Goal: Find specific page/section: Find specific page/section

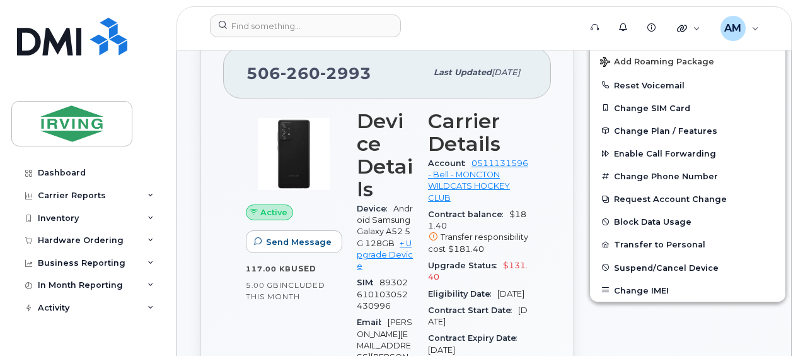
scroll to position [252, 0]
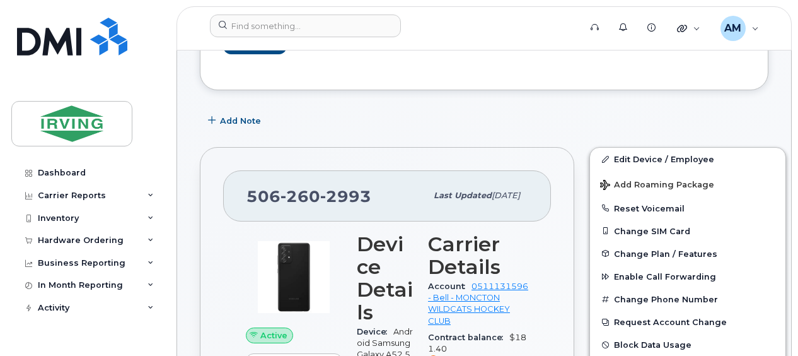
scroll to position [0, 0]
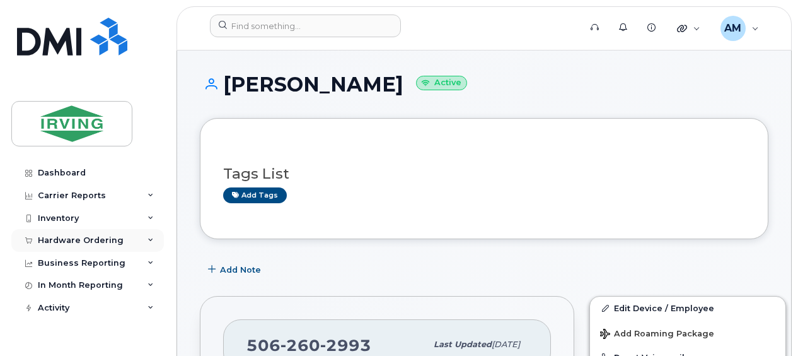
click at [155, 236] on div "Hardware Ordering" at bounding box center [87, 240] width 153 height 23
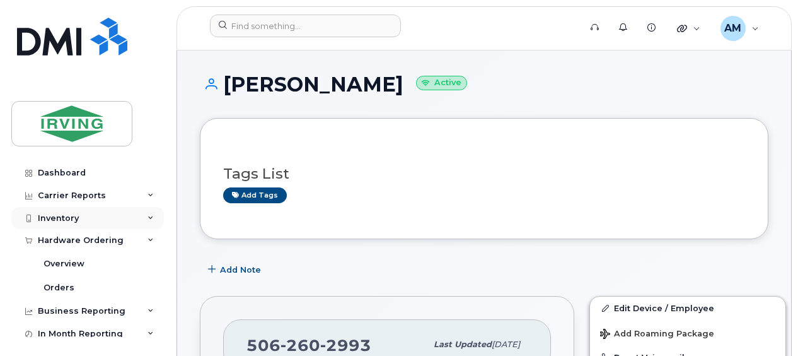
click at [149, 219] on icon at bounding box center [151, 218] width 6 height 6
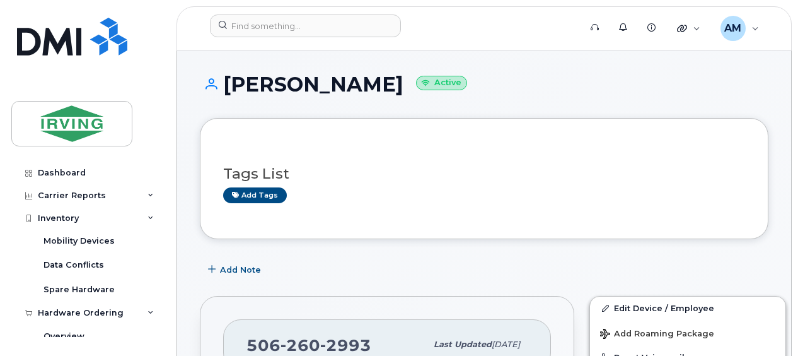
click at [524, 112] on div "Lauren Mullaly Active" at bounding box center [484, 95] width 569 height 45
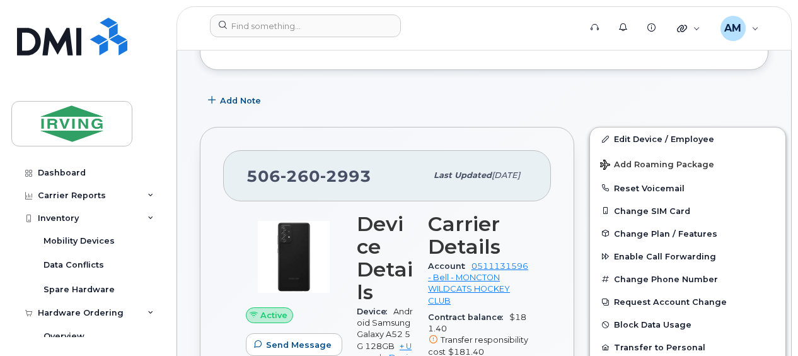
scroll to position [126, 0]
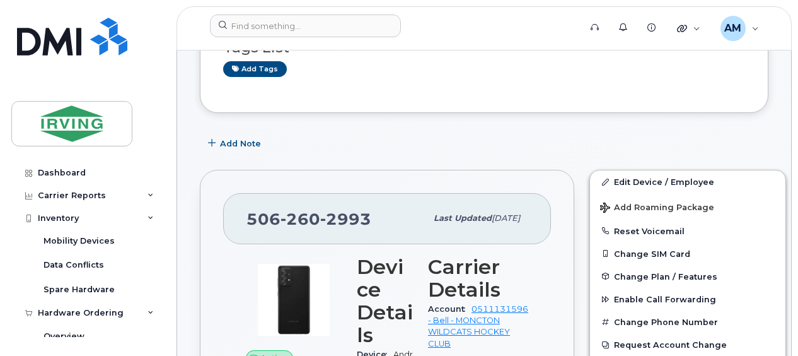
click at [318, 144] on div "Add Note" at bounding box center [484, 143] width 569 height 23
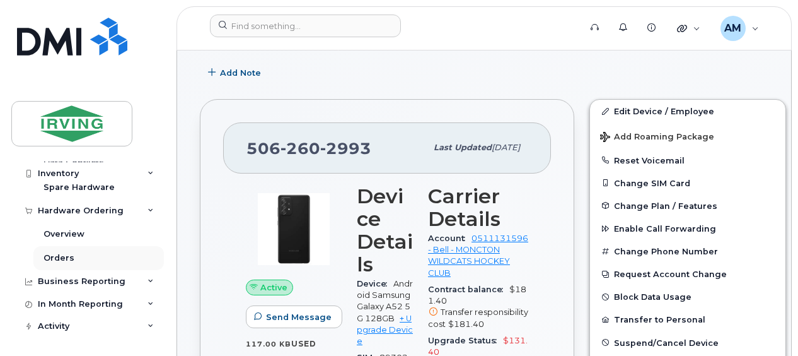
scroll to position [252, 0]
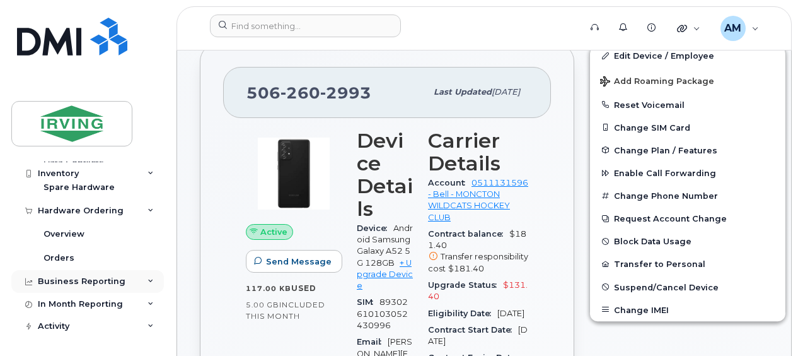
click at [142, 277] on div "Business Reporting" at bounding box center [87, 281] width 153 height 23
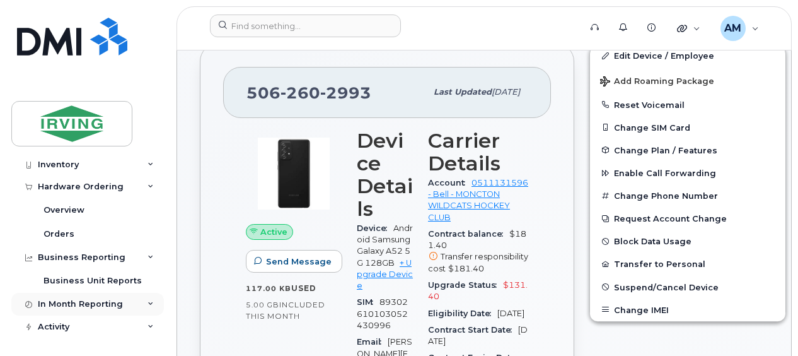
click at [142, 296] on div "In Month Reporting" at bounding box center [87, 304] width 153 height 23
